Goal: Transaction & Acquisition: Purchase product/service

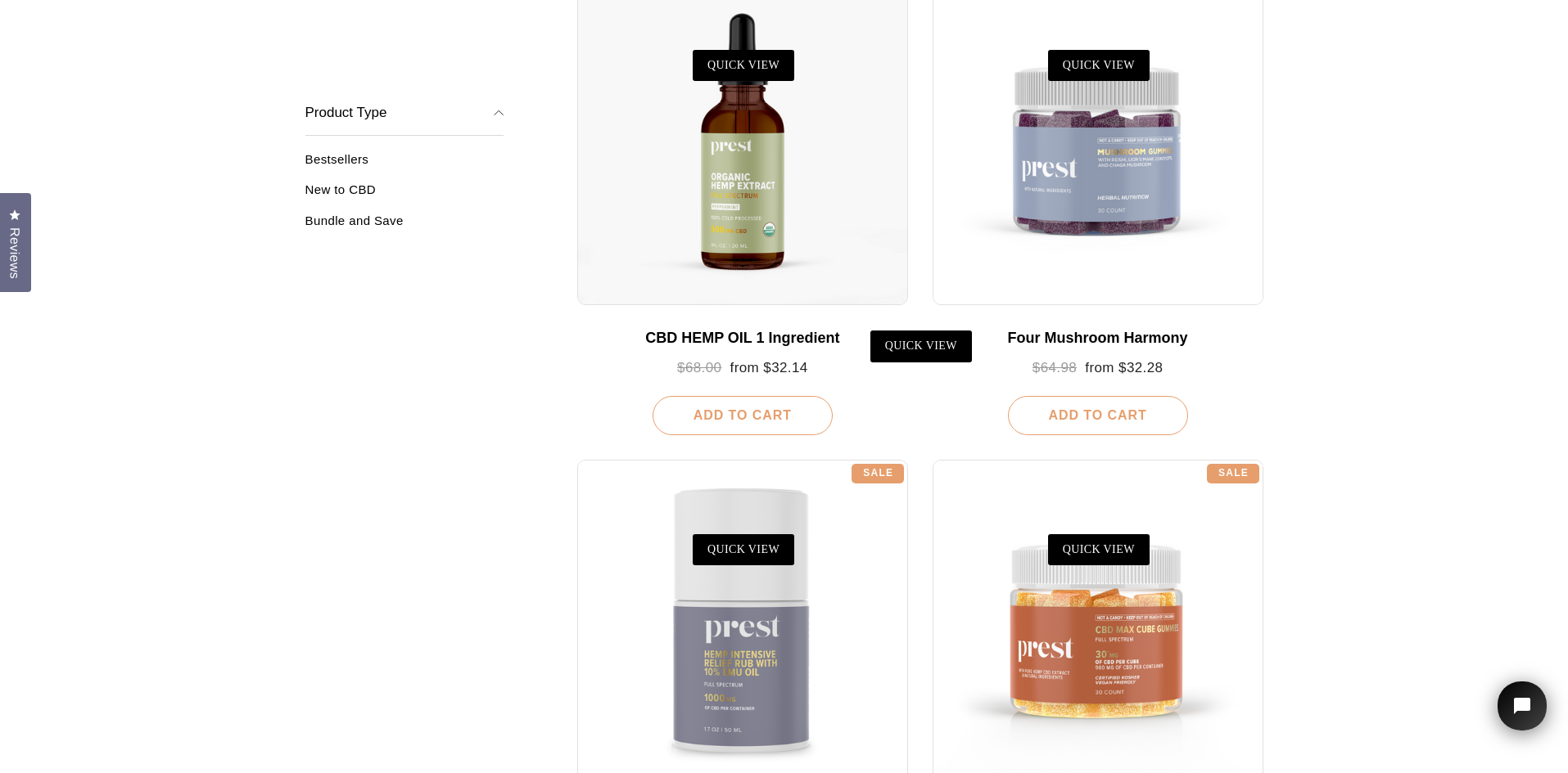
scroll to position [410, 0]
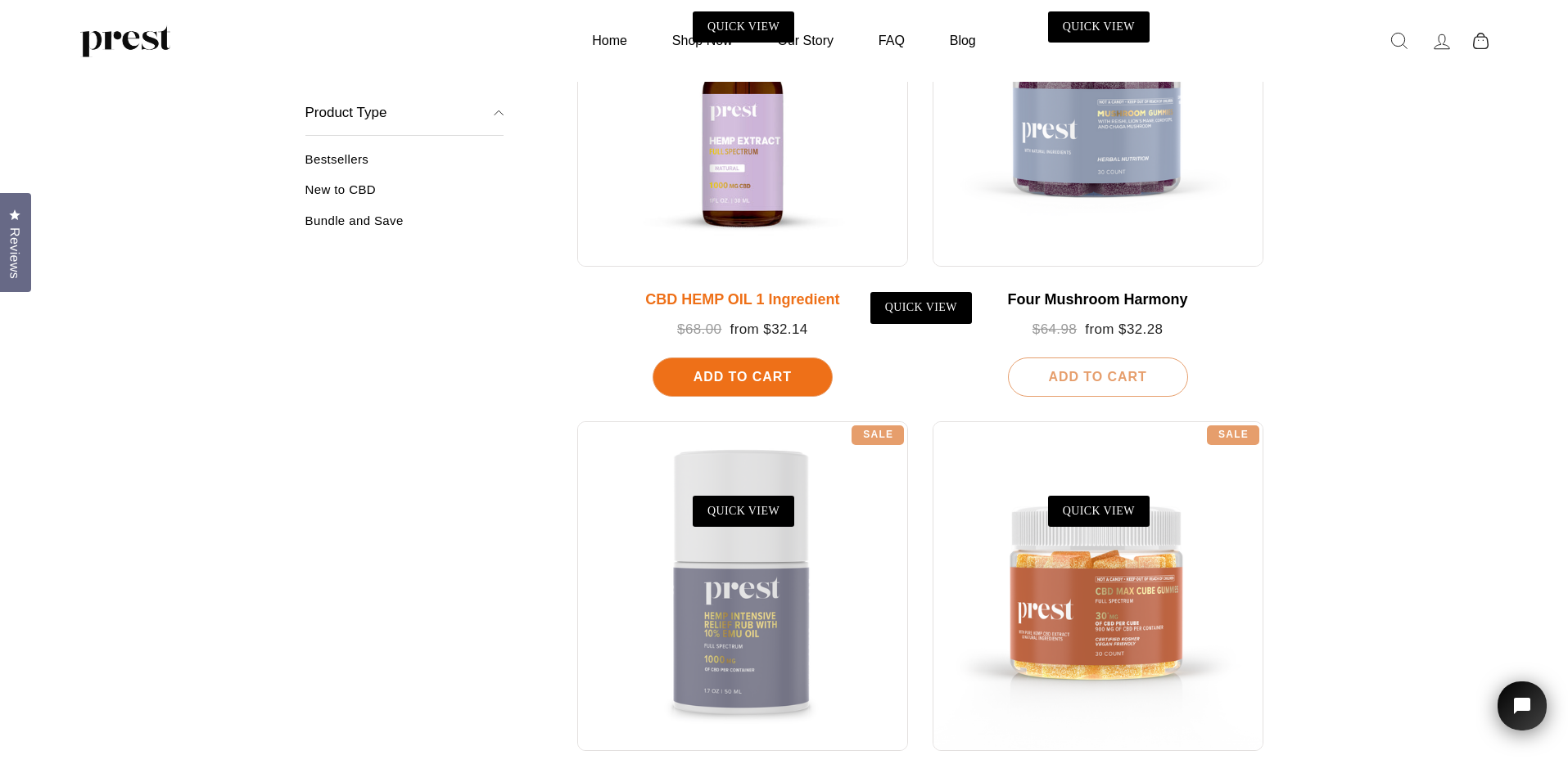
click at [755, 178] on div at bounding box center [743, 101] width 331 height 331
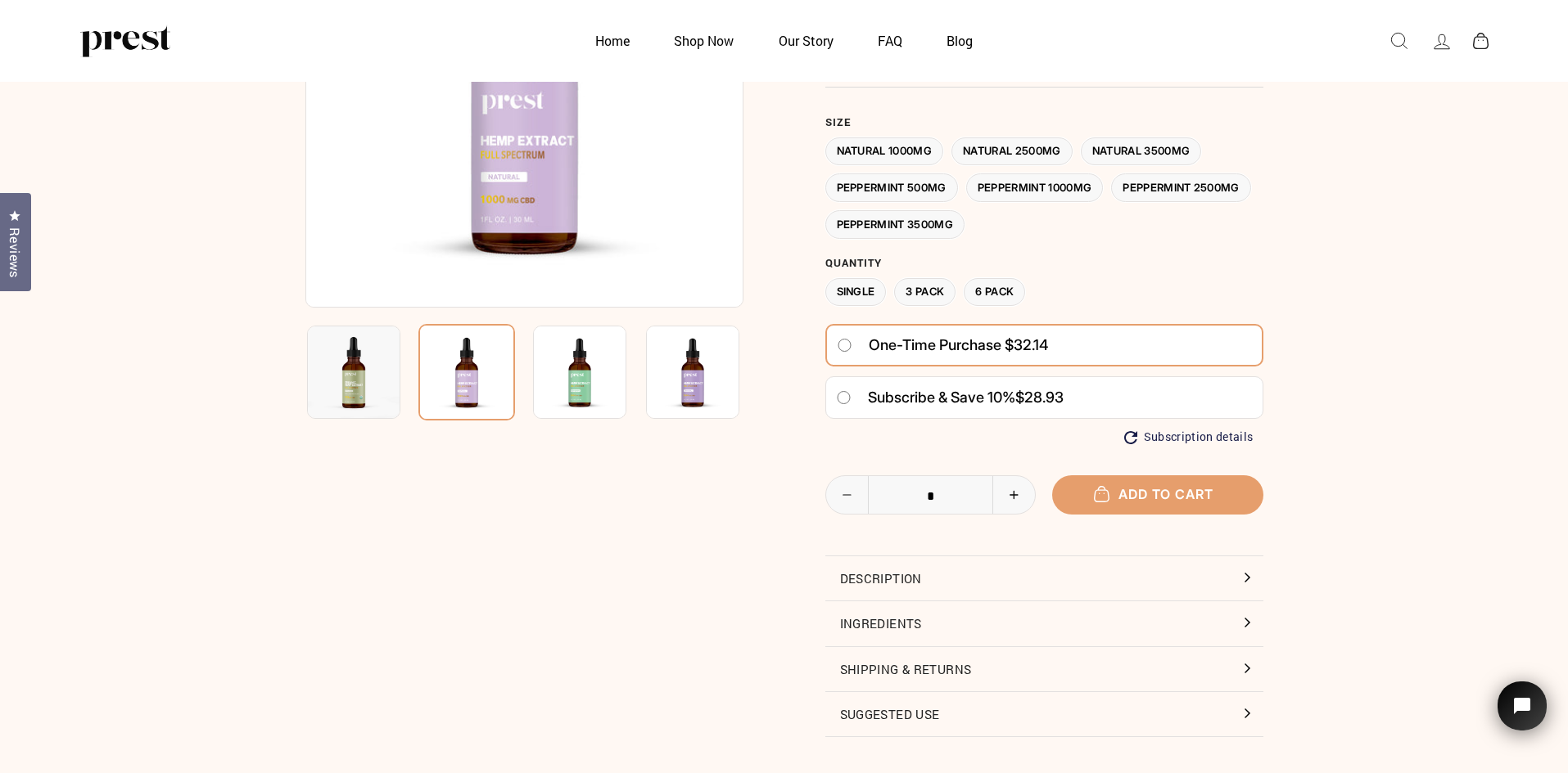
click at [982, 154] on label "Natural 2500MG" at bounding box center [1012, 151] width 121 height 28
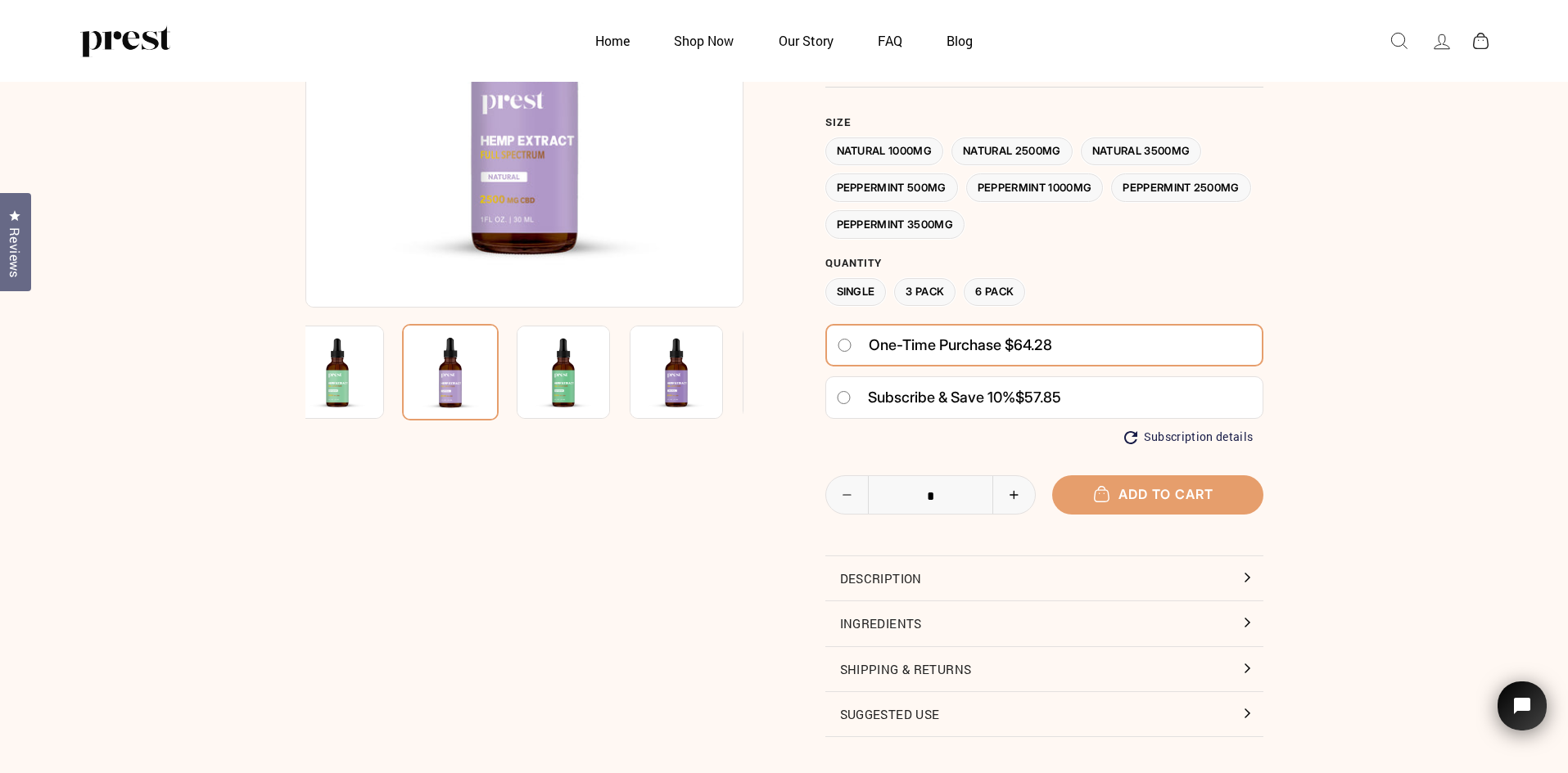
click at [1142, 156] on label "Natural 3500MG" at bounding box center [1141, 151] width 121 height 28
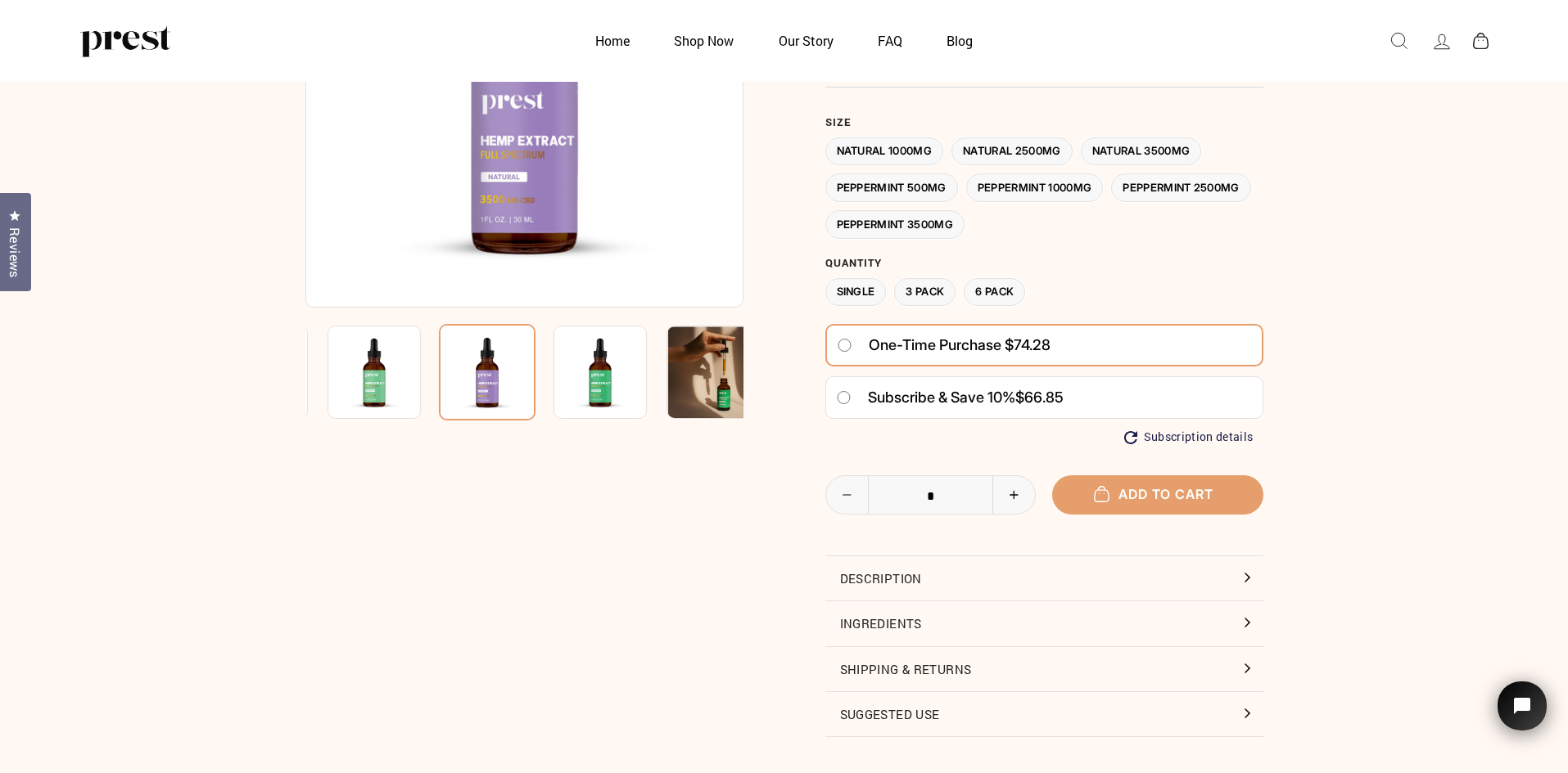
click at [1051, 151] on label "Natural 2500MG" at bounding box center [1012, 151] width 121 height 28
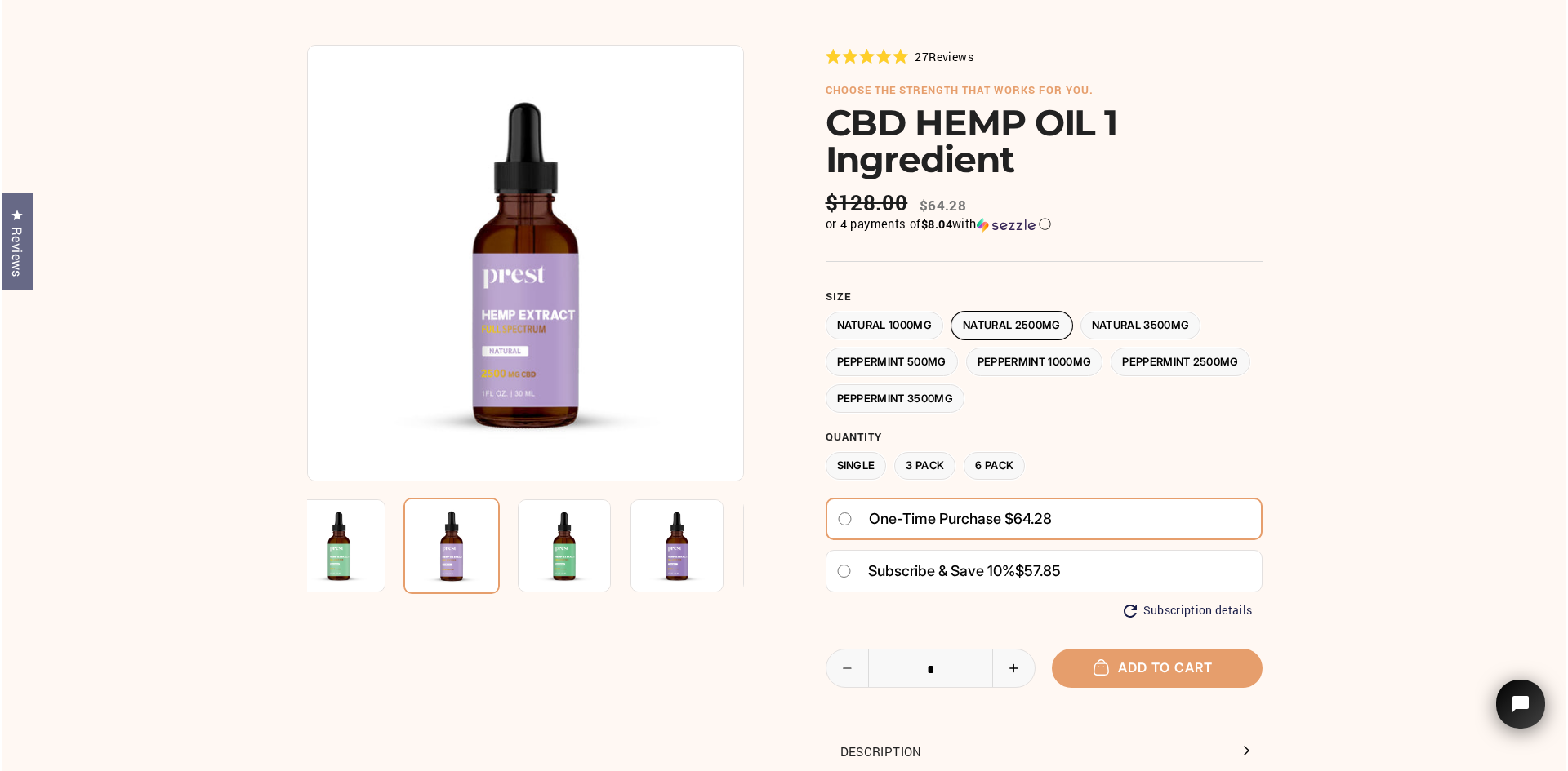
scroll to position [245, 0]
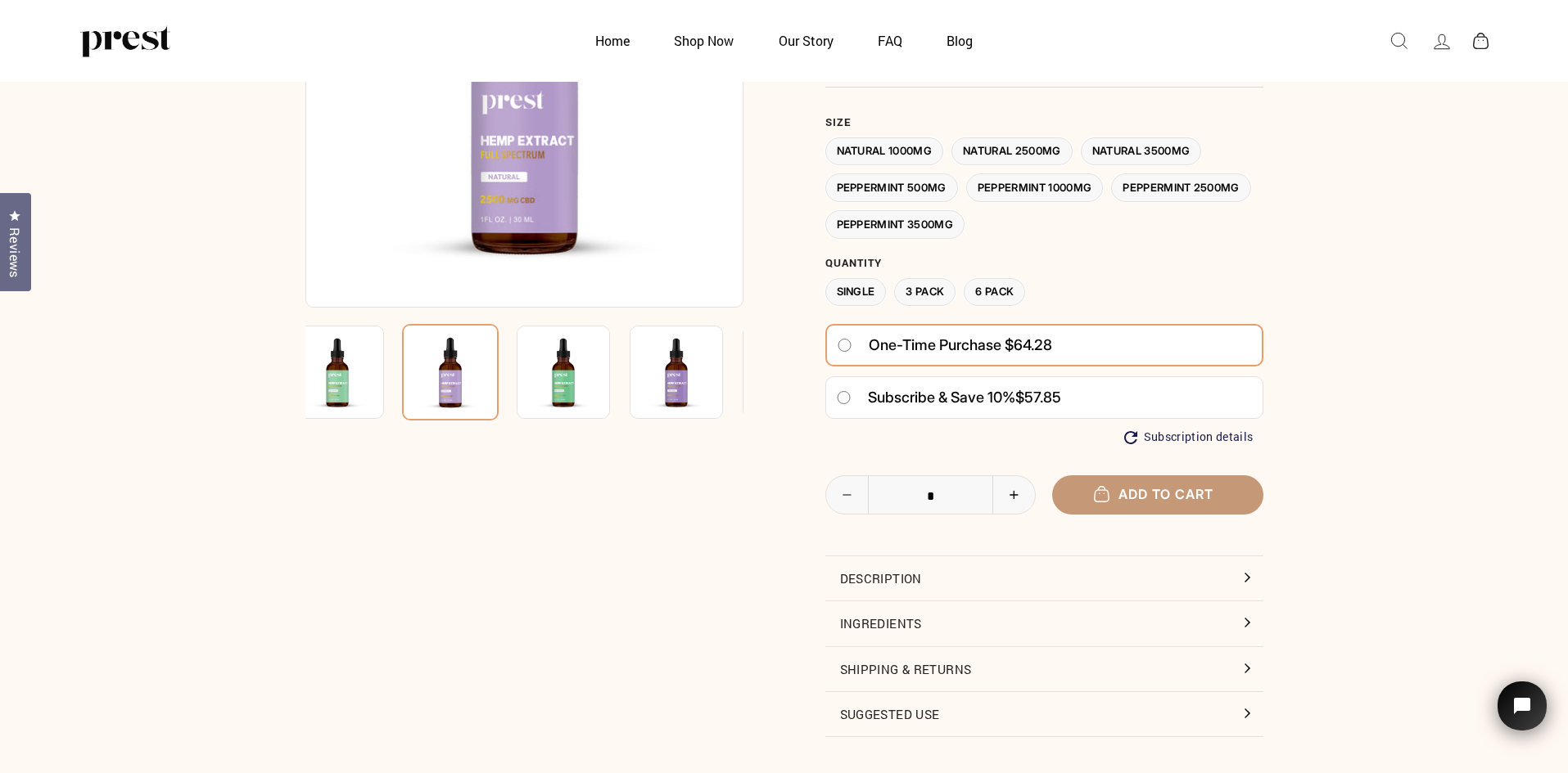
click at [1220, 499] on button "Add to cart" at bounding box center [1157, 494] width 211 height 38
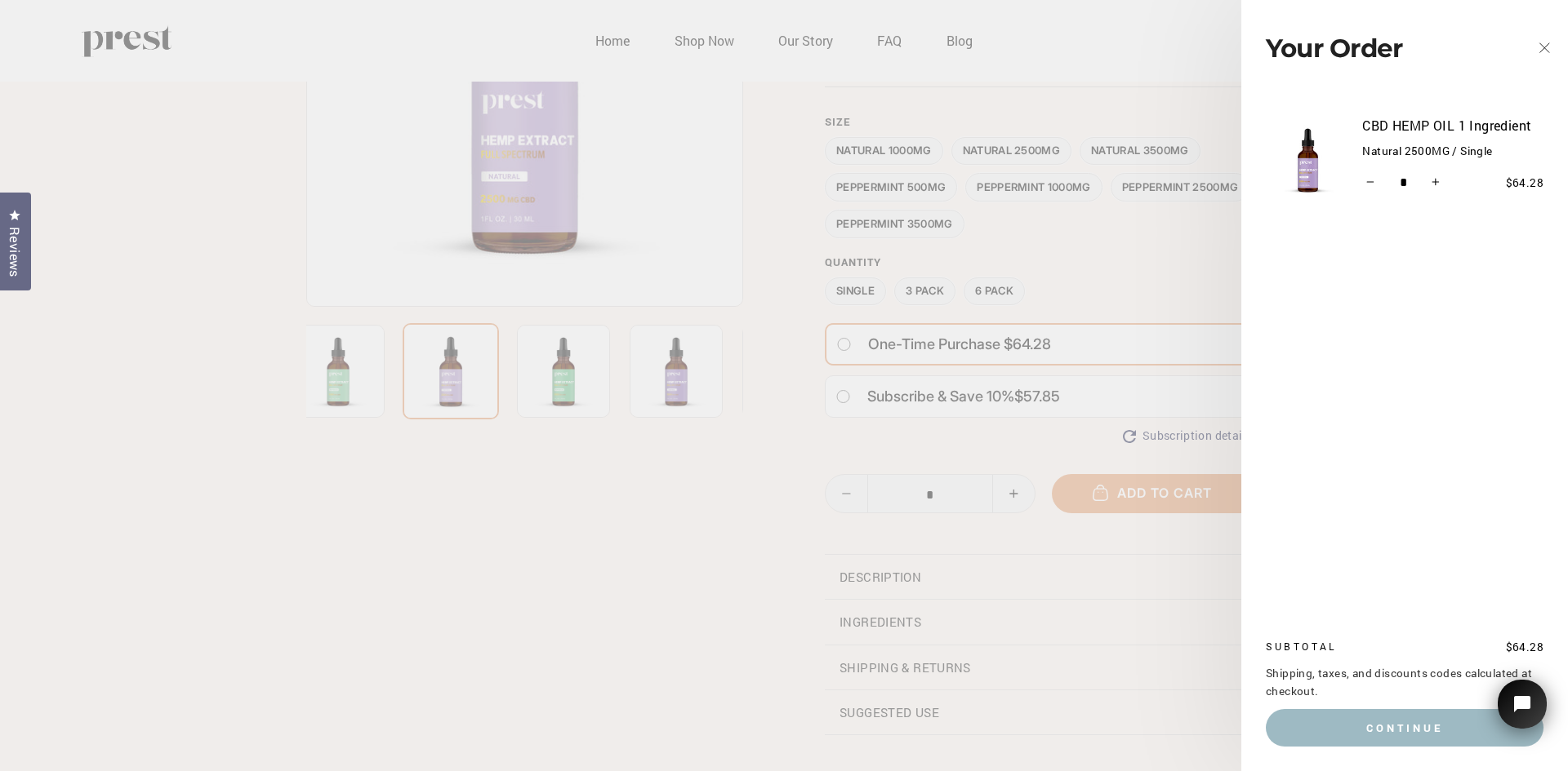
click at [1548, 46] on icon "button" at bounding box center [1543, 48] width 9 height 9
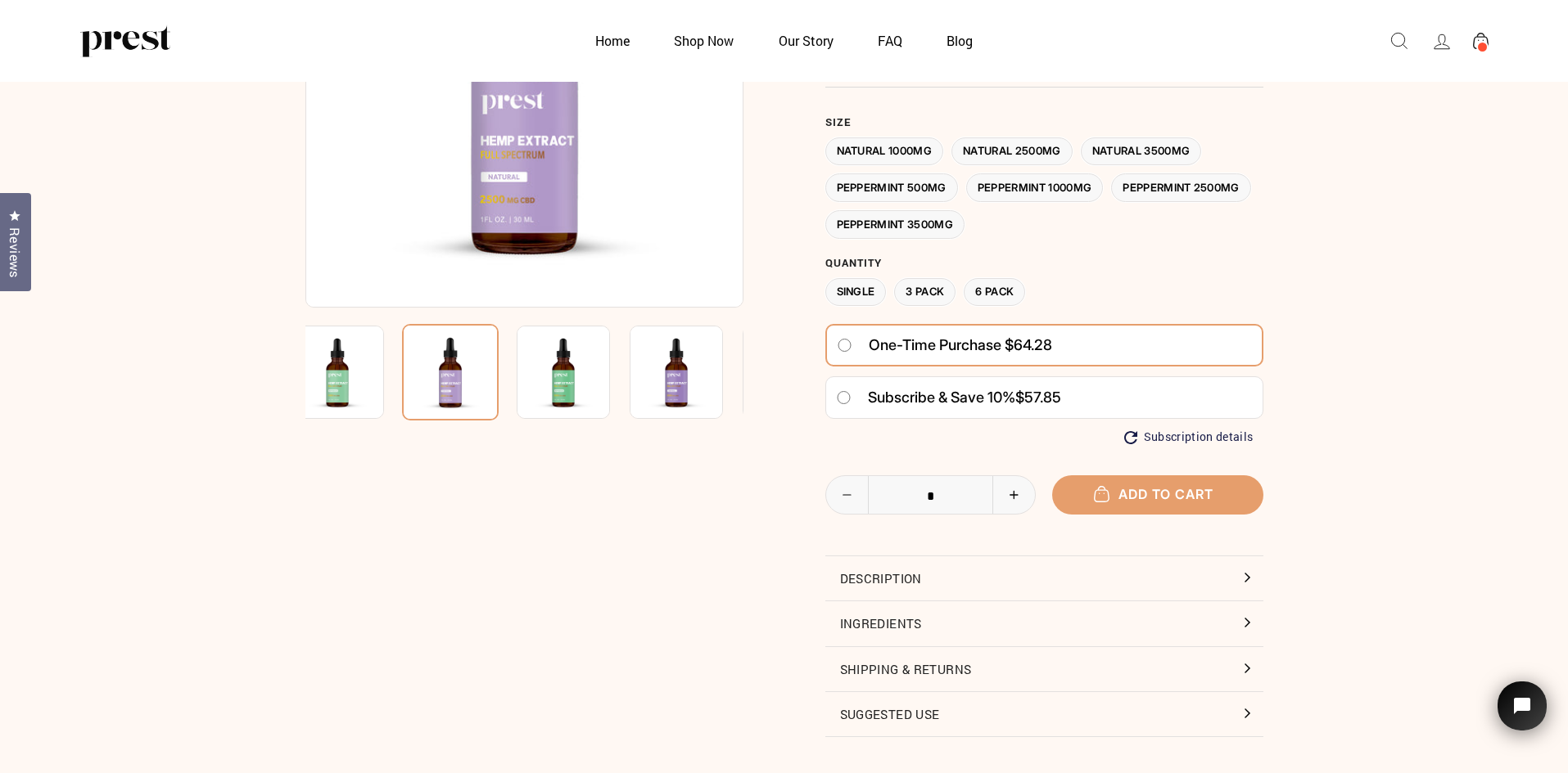
click at [921, 157] on label "Natural 1000MG" at bounding box center [885, 151] width 119 height 28
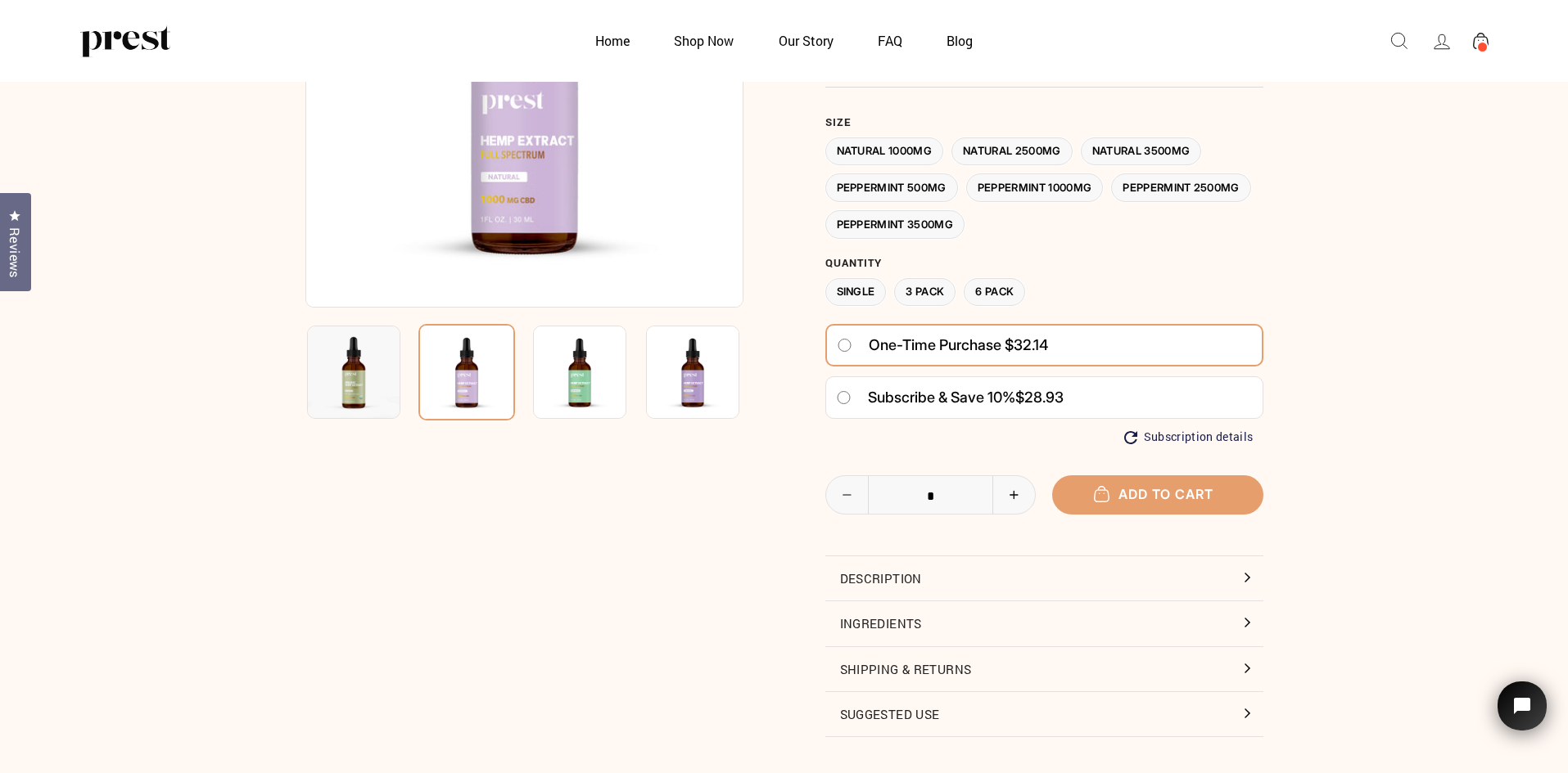
click at [932, 298] on label "3 Pack" at bounding box center [925, 292] width 62 height 28
click at [1151, 516] on div "5.0 Rated 5.0 out of 5 stars 27 Reviews Click to scroll to reviews choose the s…" at bounding box center [1044, 304] width 438 height 867
click at [1151, 496] on span "Add to cart" at bounding box center [1157, 493] width 111 height 16
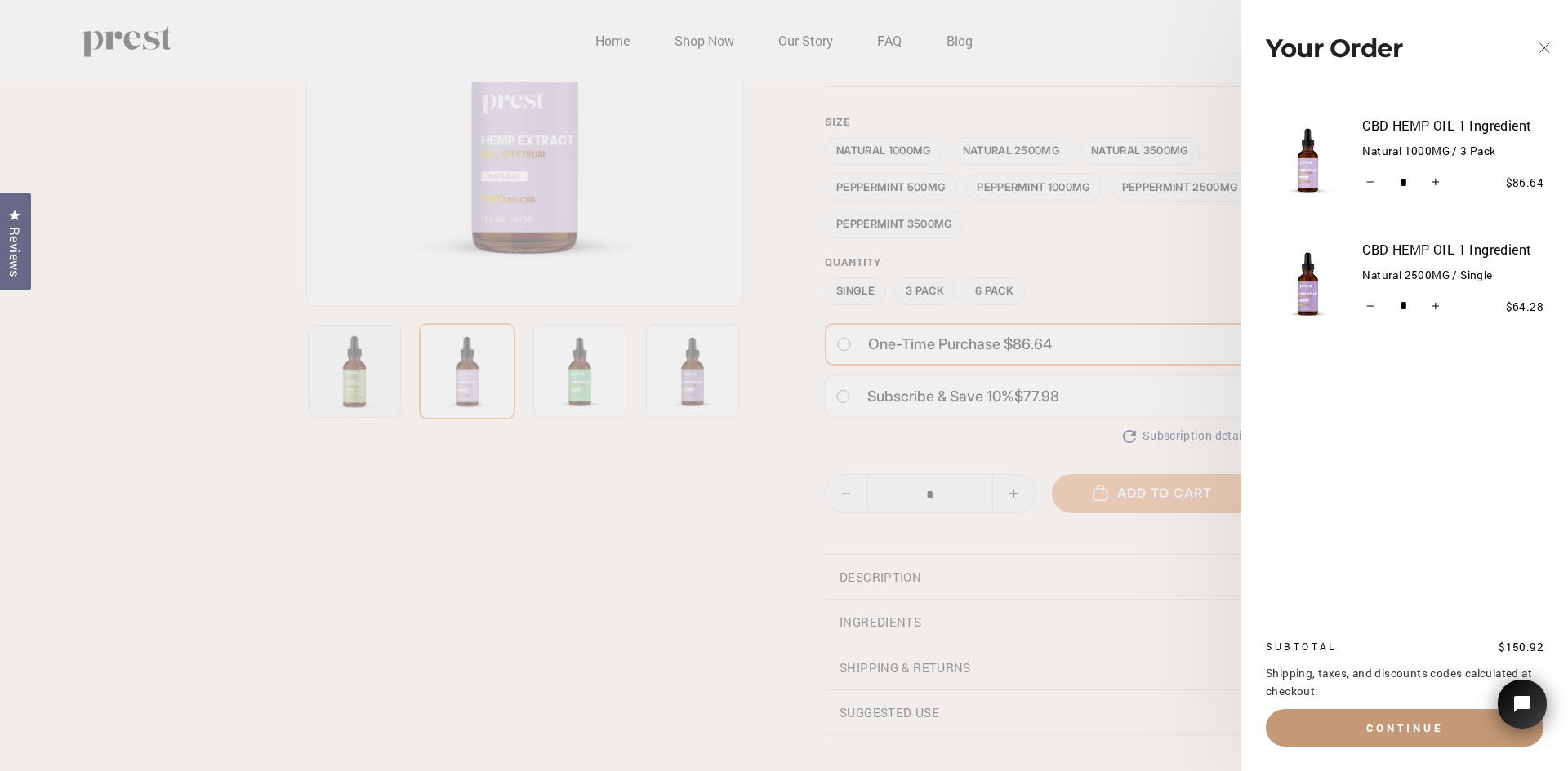
click at [1386, 716] on button "Continue" at bounding box center [1403, 728] width 277 height 38
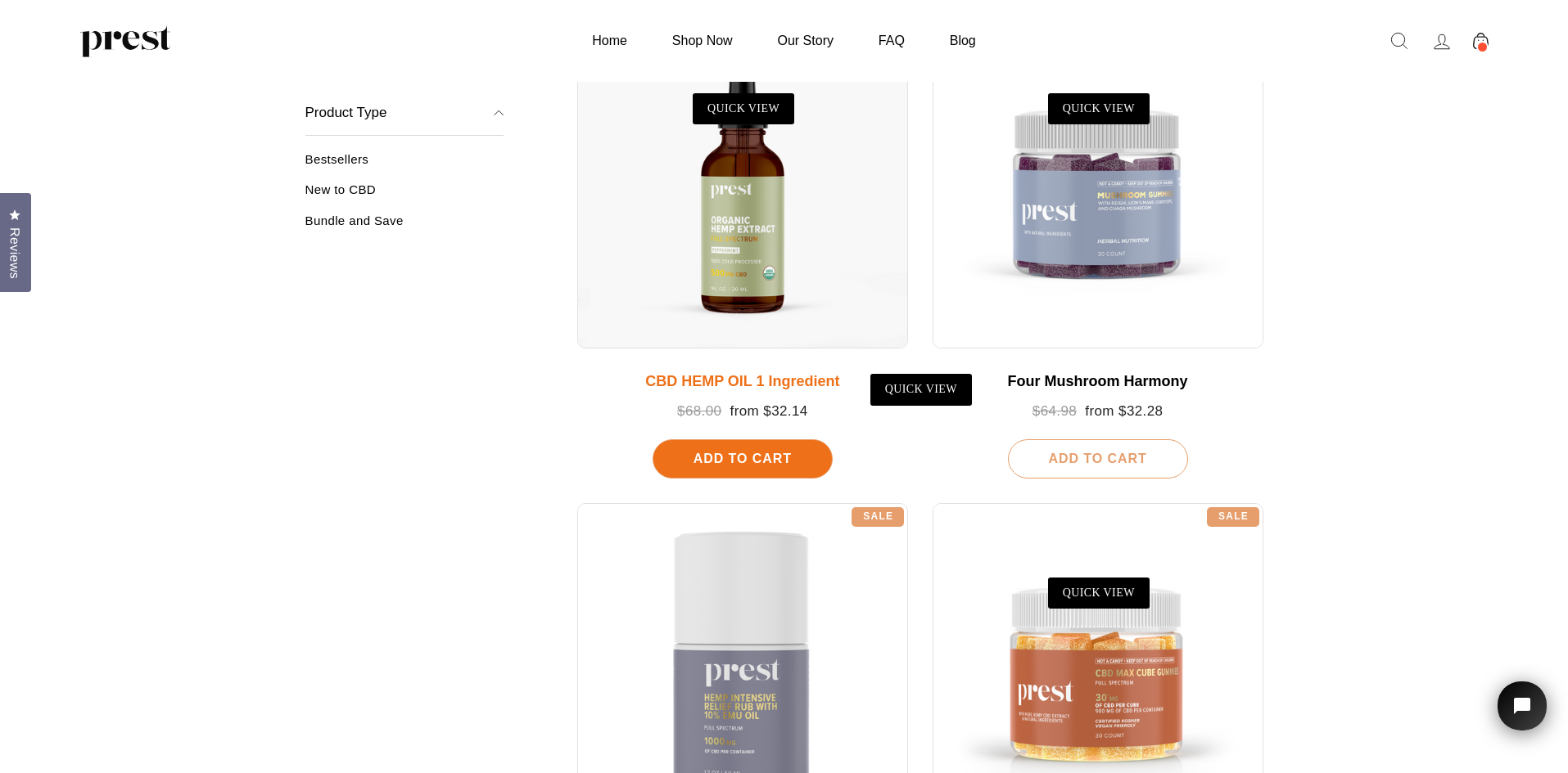
click at [790, 472] on div "Add To Cart" at bounding box center [743, 459] width 180 height 39
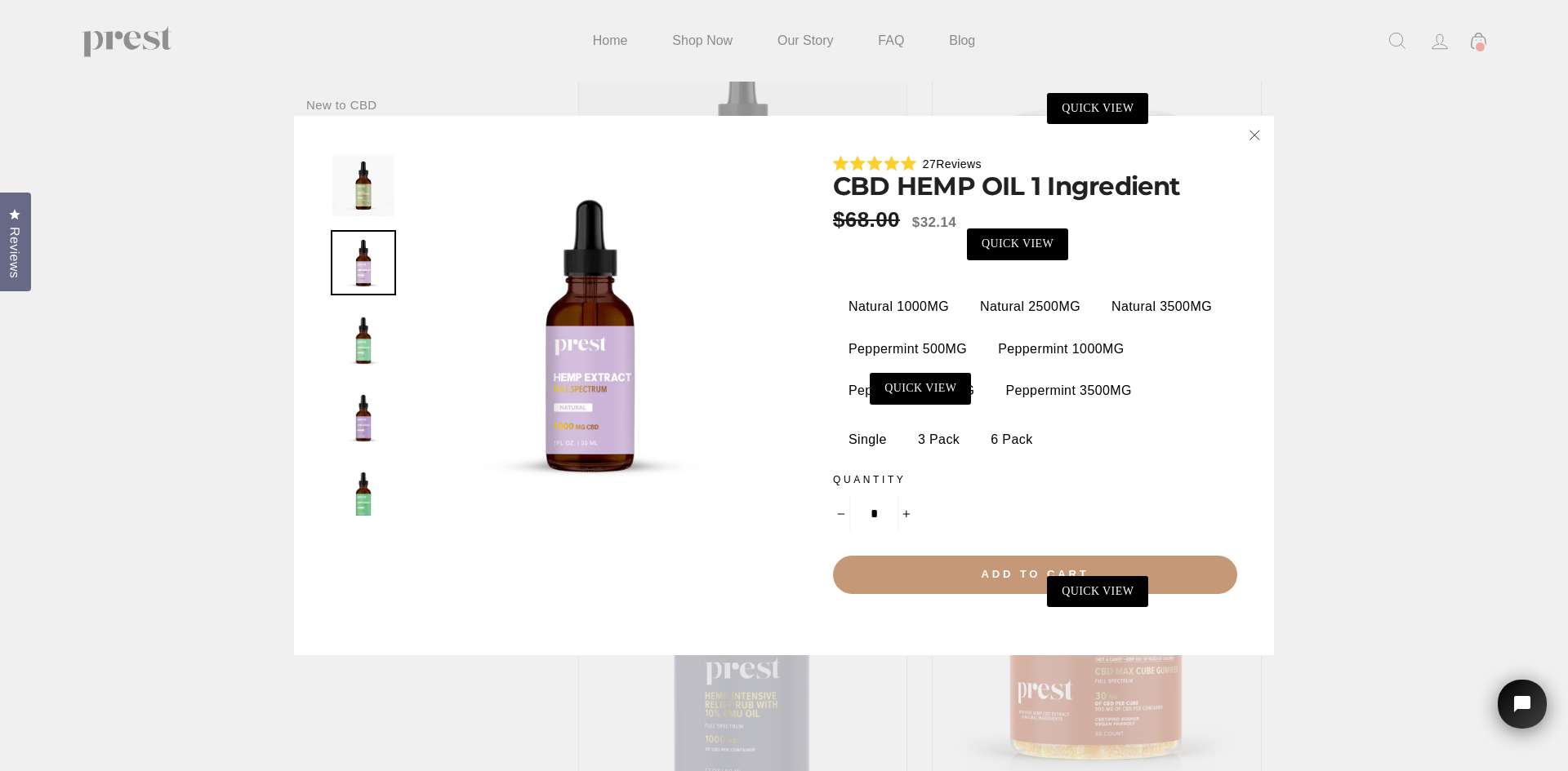
click at [973, 573] on button "Add to cart" at bounding box center [1035, 575] width 404 height 38
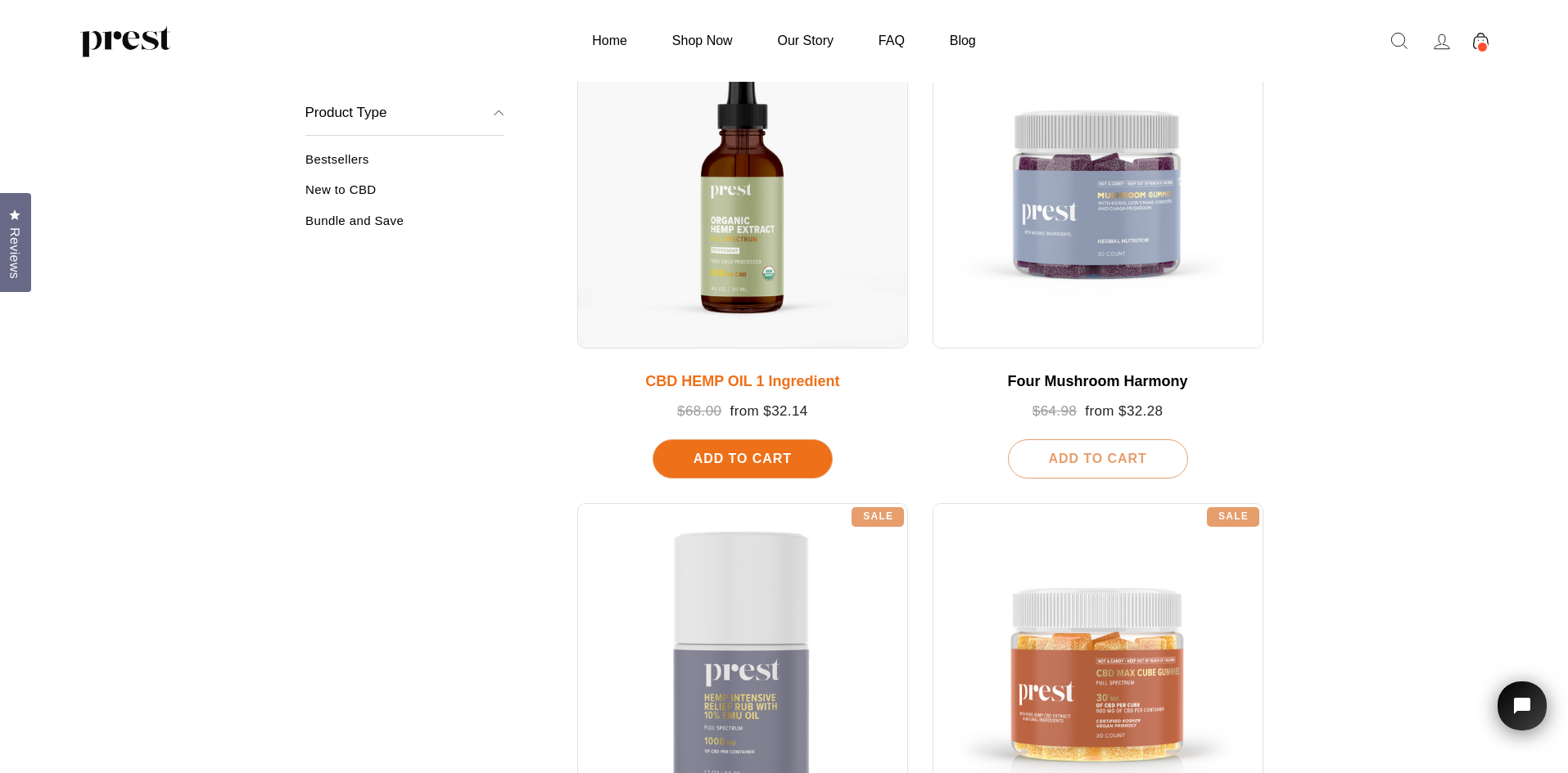
click at [703, 451] on span "Add To Cart" at bounding box center [743, 458] width 98 height 14
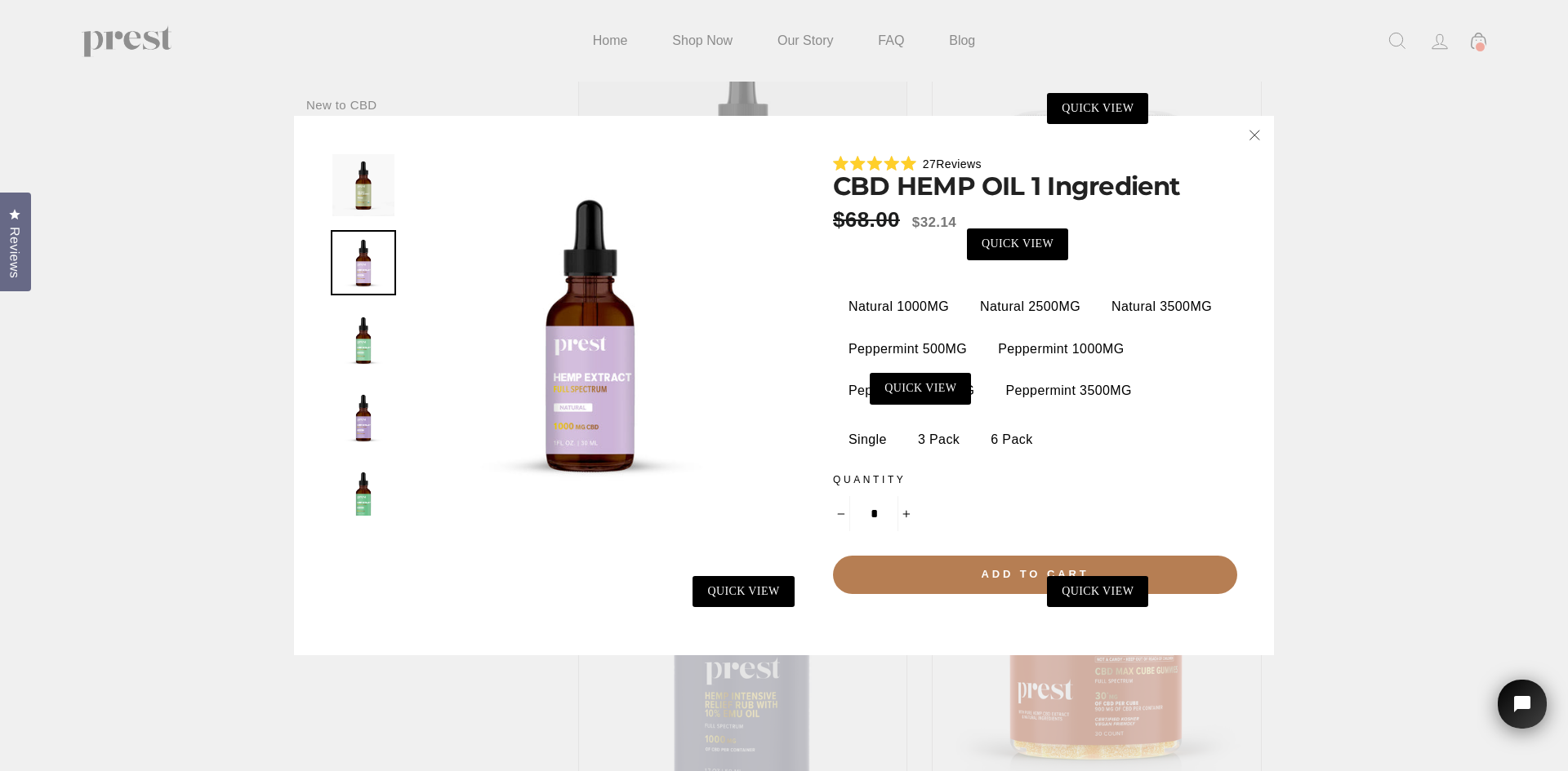
click at [1023, 320] on label "Natural 2500MG" at bounding box center [1030, 307] width 125 height 32
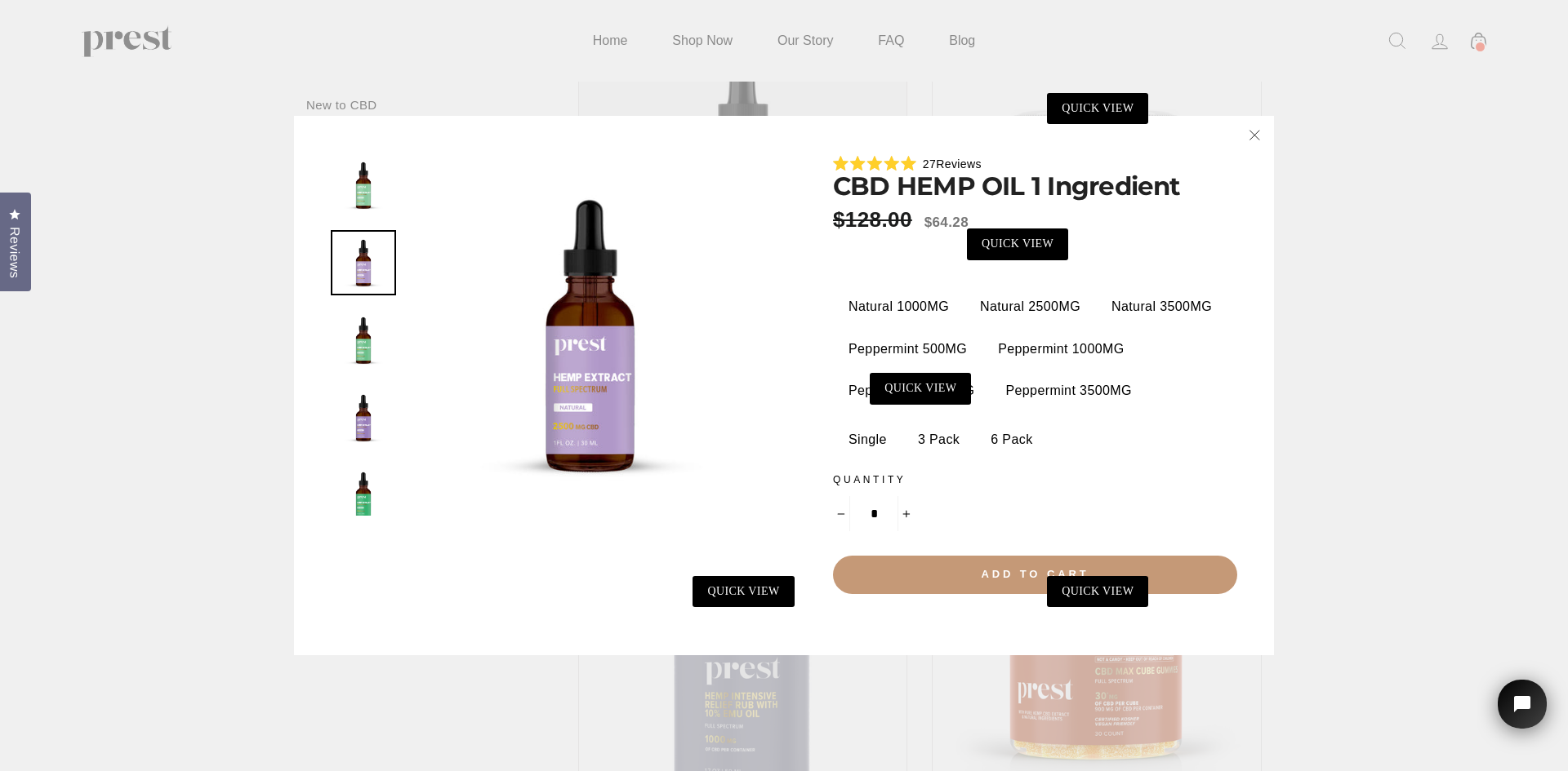
click at [954, 564] on button "Add to cart" at bounding box center [1035, 575] width 404 height 38
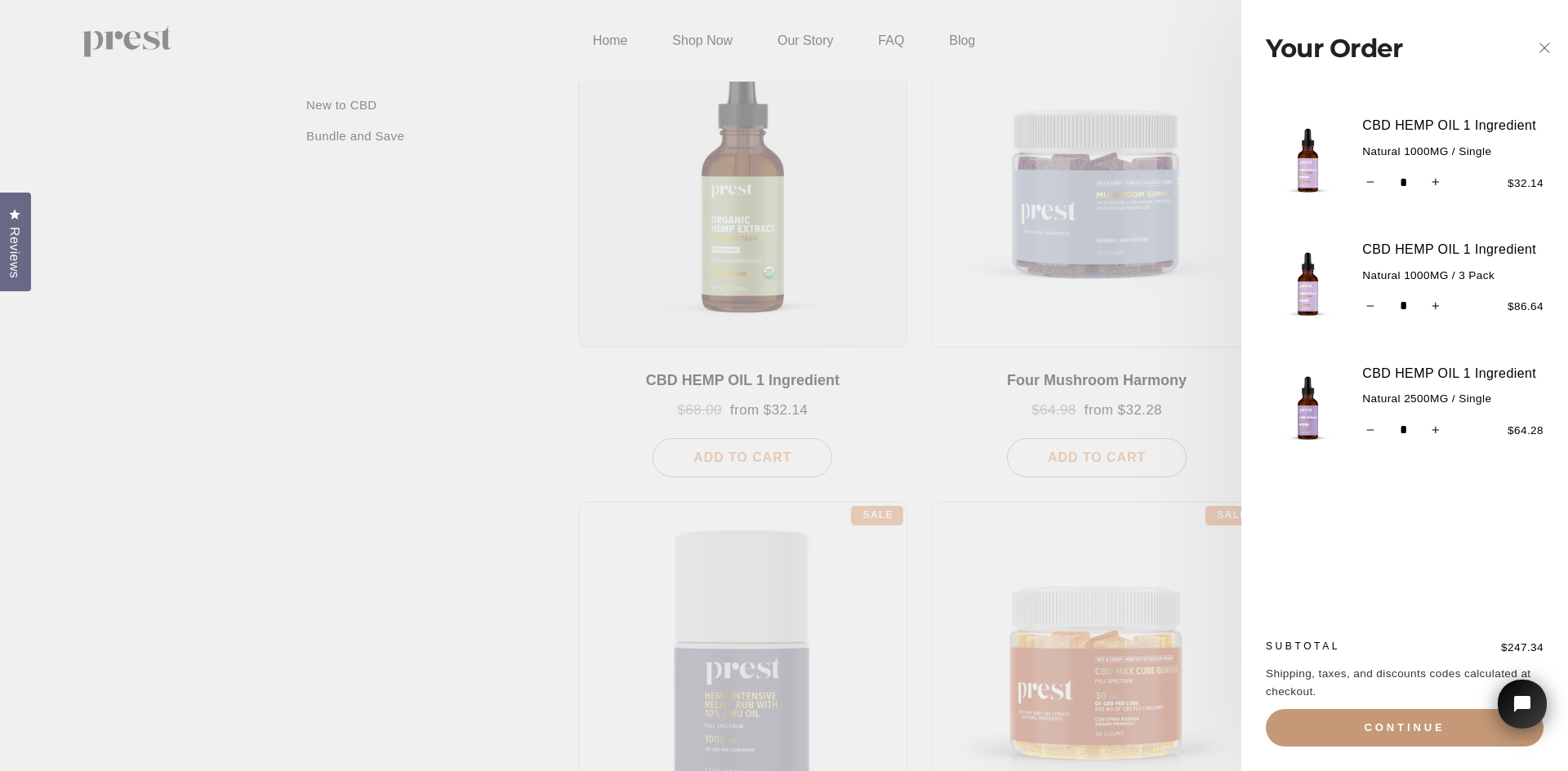
click at [1340, 722] on button "Continue" at bounding box center [1403, 728] width 277 height 38
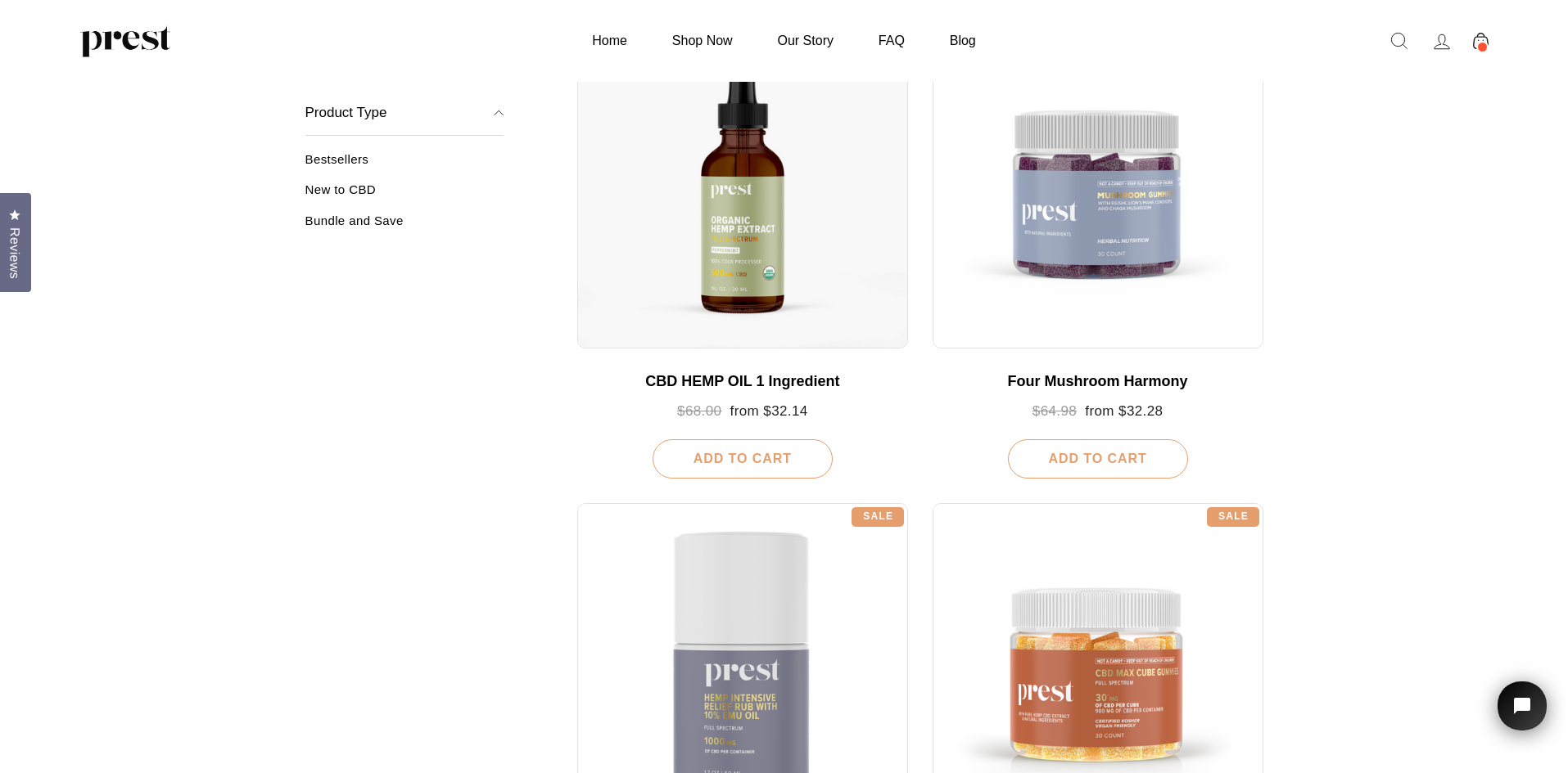
click at [1477, 43] on span at bounding box center [1482, 47] width 12 height 12
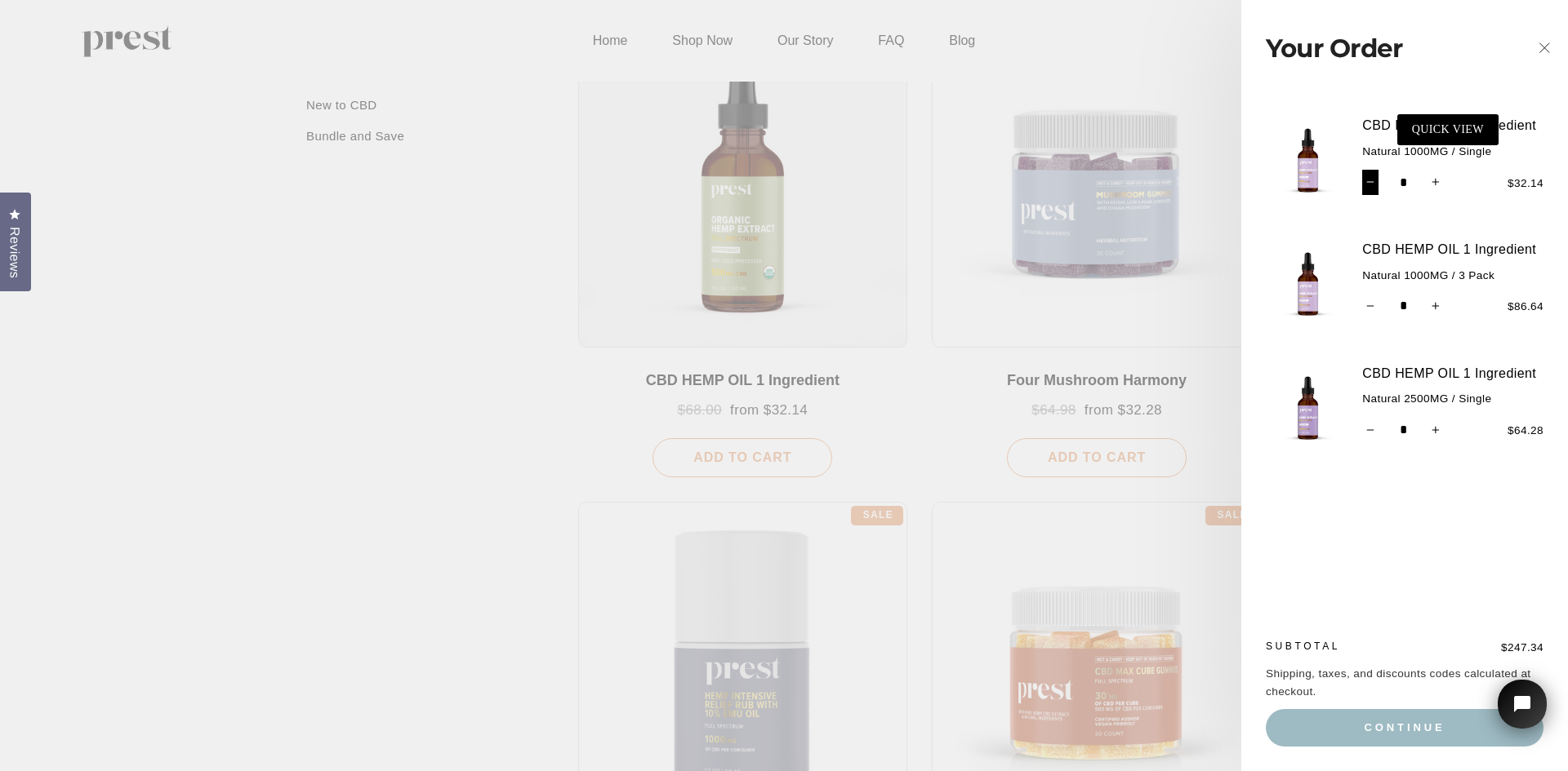
click at [1371, 181] on icon "Reduce item quantity by one" at bounding box center [1370, 183] width 9 height 9
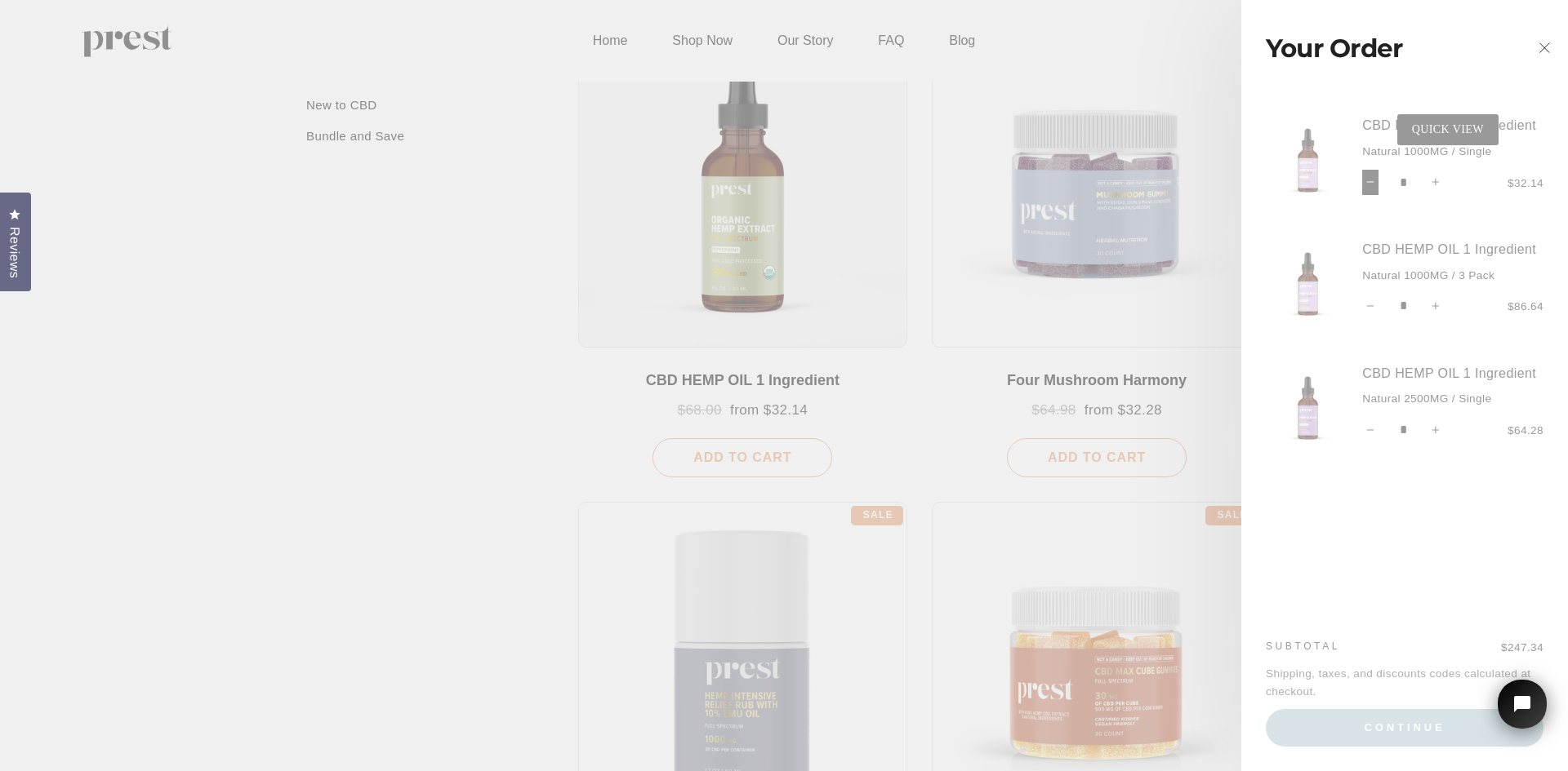
type input "*"
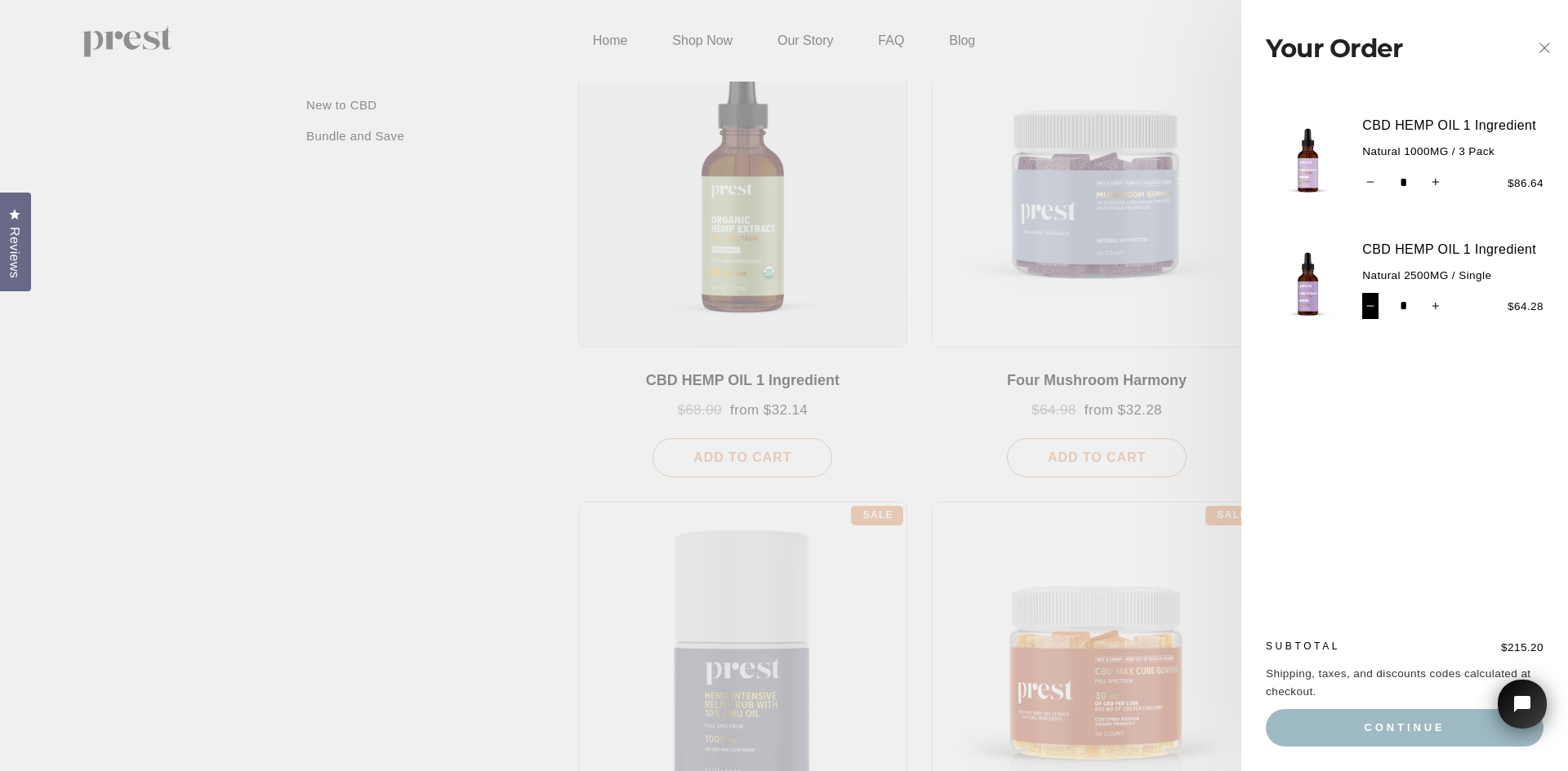
click at [1371, 310] on icon "Reduce item quantity by one" at bounding box center [1370, 306] width 9 height 9
type input "*"
click at [1390, 417] on div "CBD HEMP OIL 1 Ingredient Natural 1000MG / 3 Pack Quantity * − + $86.64 CBD HEM…" at bounding box center [1404, 358] width 327 height 523
click at [1419, 736] on button "Continue" at bounding box center [1403, 728] width 277 height 38
